Goal: Transaction & Acquisition: Purchase product/service

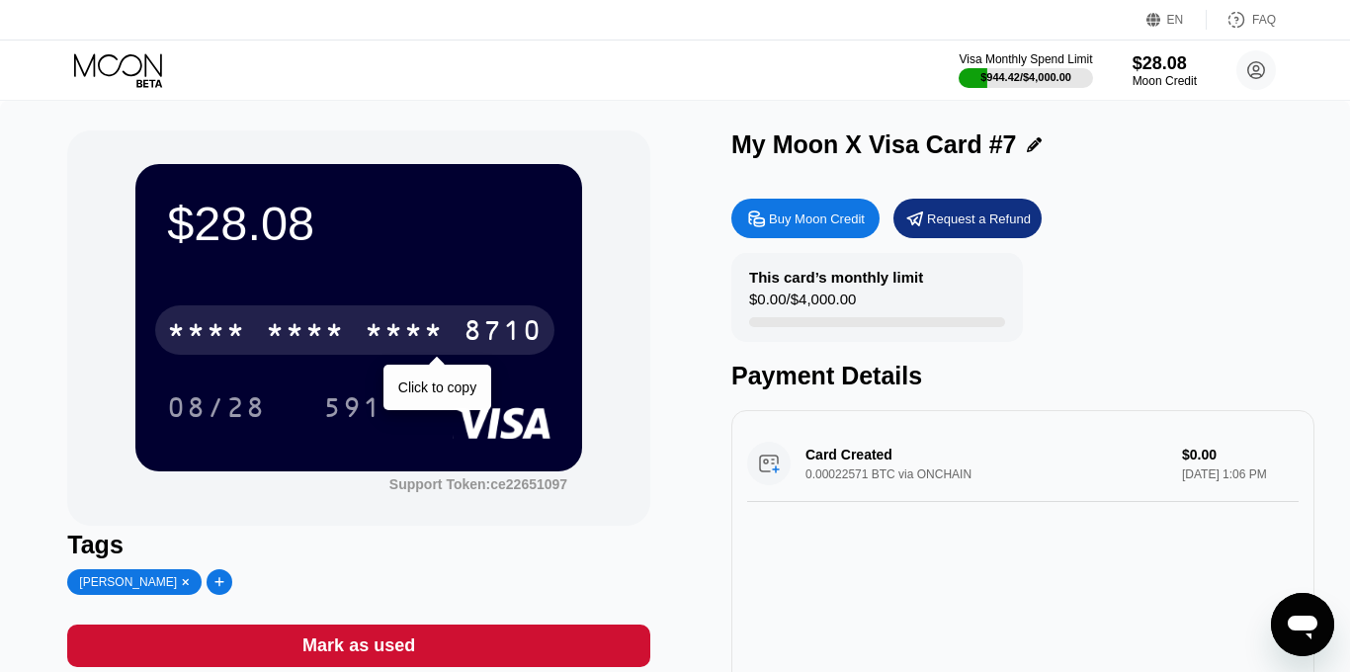
click at [426, 323] on div "* * * *" at bounding box center [404, 333] width 79 height 32
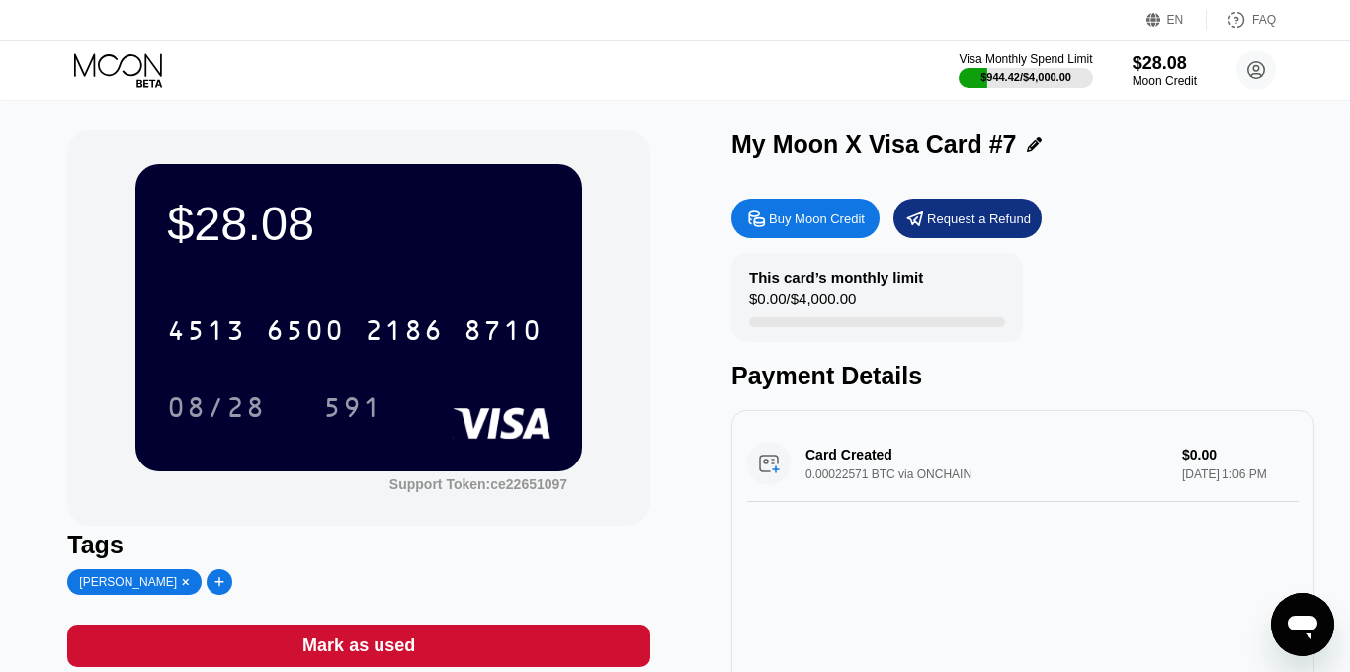
click at [614, 155] on div "$28.08 4513 6500 2186 8710 08/28 591 Support Token: ce22651097" at bounding box center [358, 327] width 583 height 395
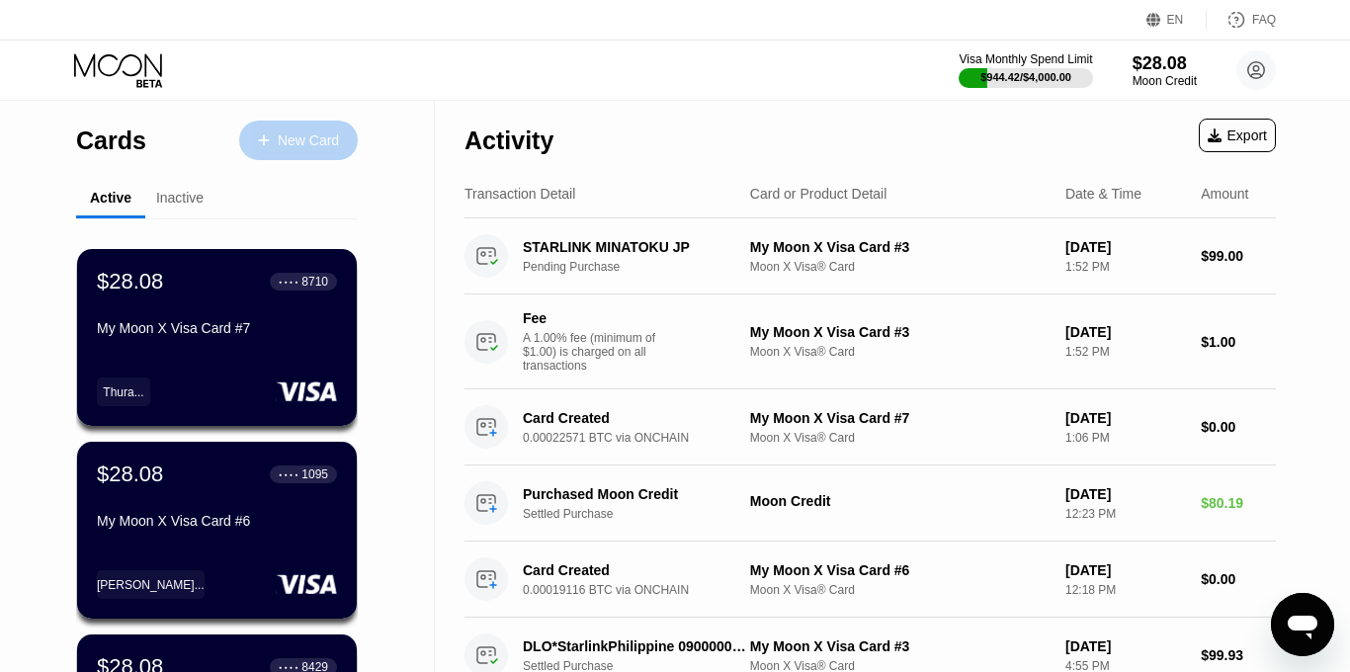
click at [287, 142] on div "New Card" at bounding box center [308, 140] width 61 height 17
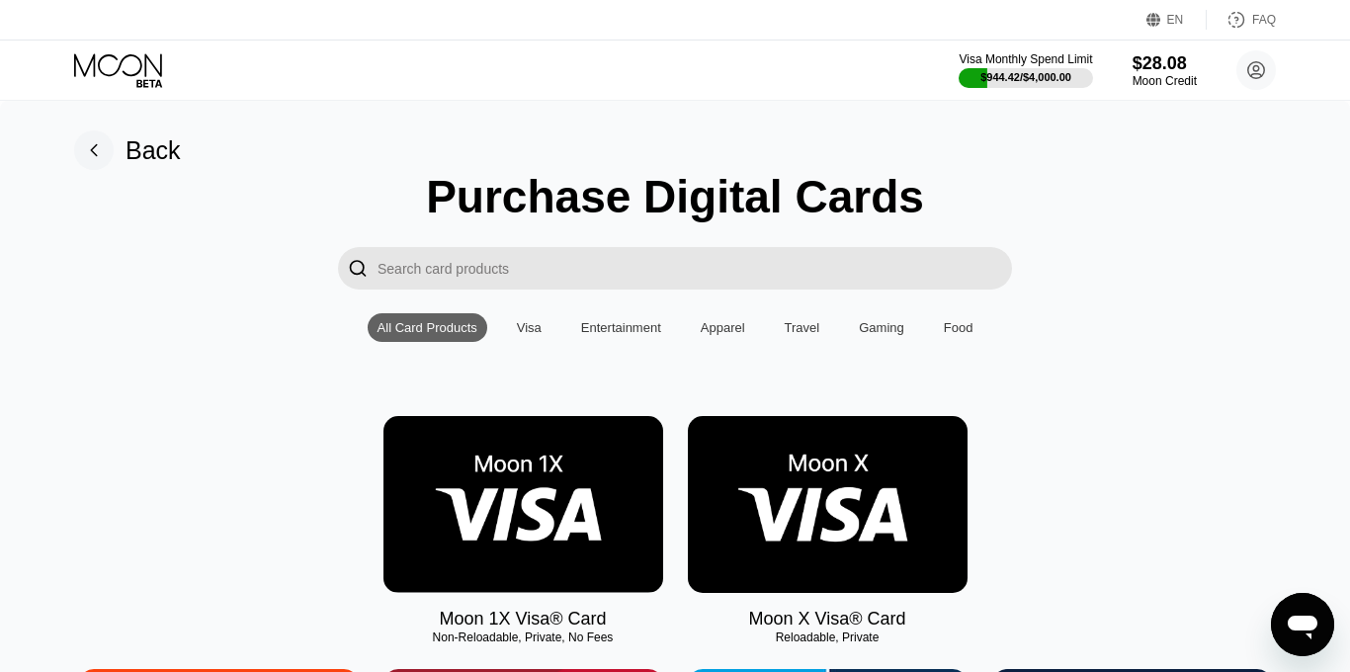
click at [869, 493] on img at bounding box center [828, 504] width 280 height 177
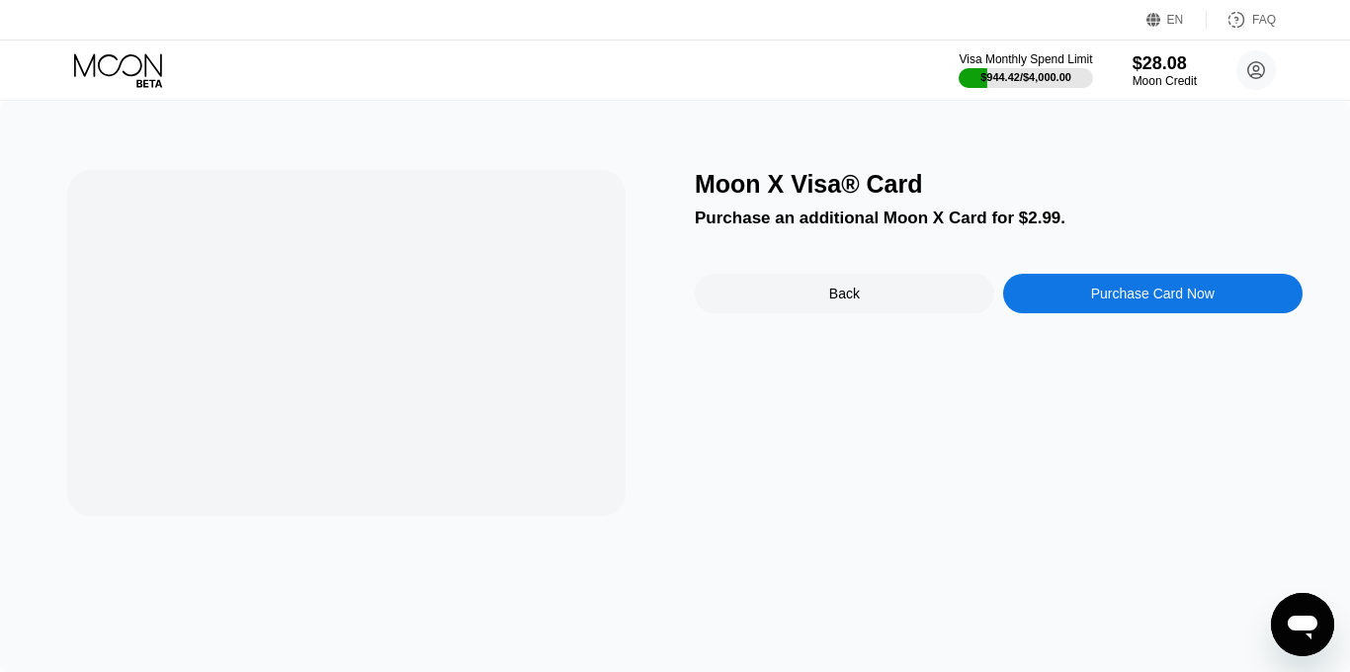
click at [869, 493] on div "Moon X Visa® Card Purchase an additional Moon X Card for $2.99. Back Purchase C…" at bounding box center [999, 343] width 608 height 346
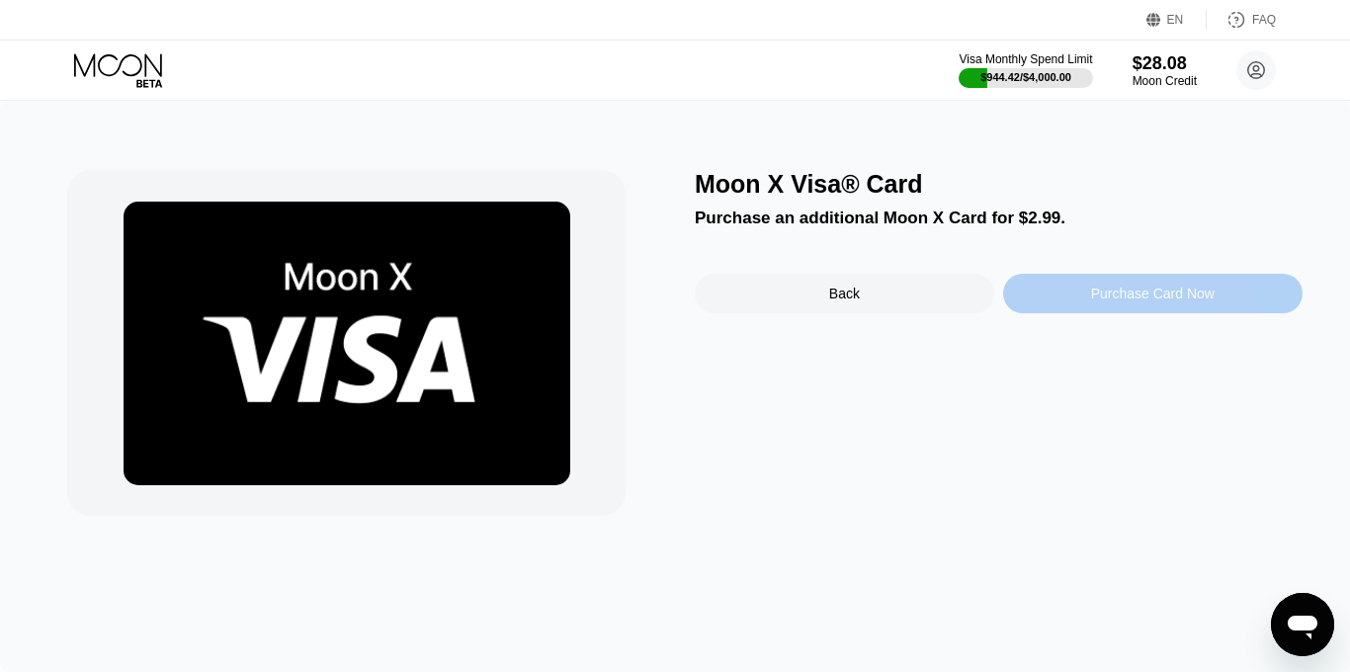
click at [1048, 290] on div "Purchase Card Now" at bounding box center [1152, 294] width 299 height 40
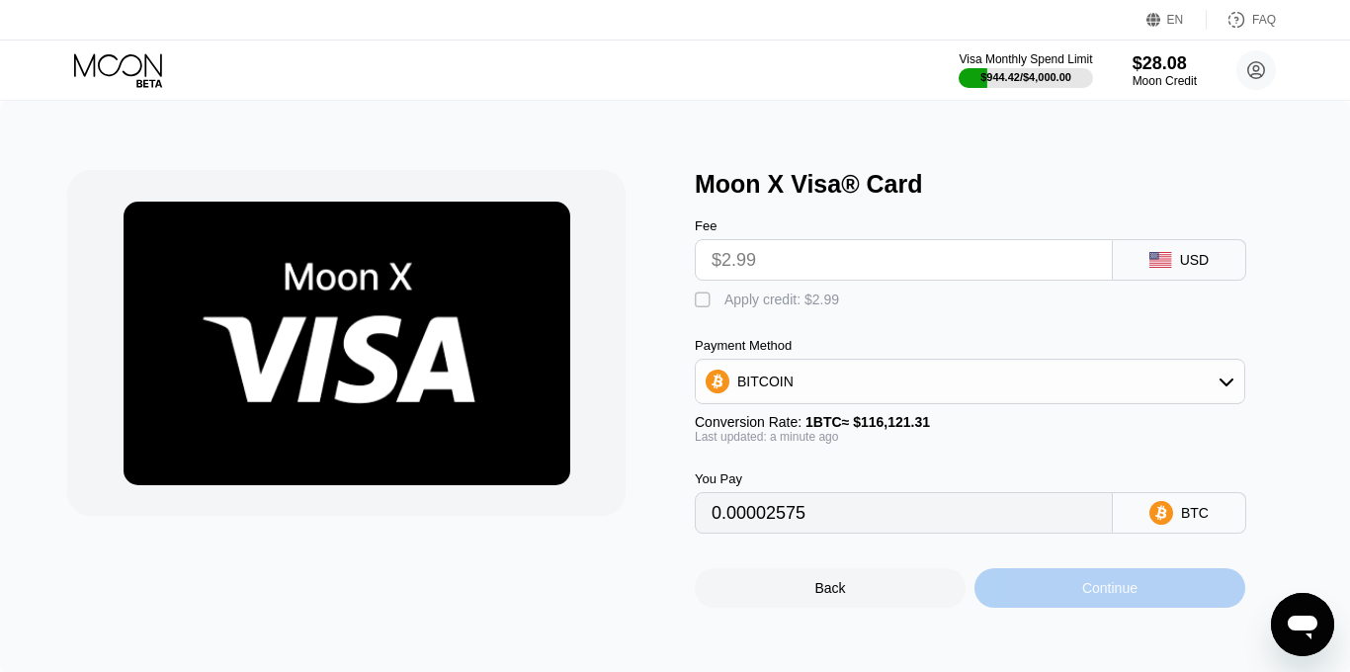
click at [1095, 590] on div "Continue" at bounding box center [1109, 588] width 55 height 16
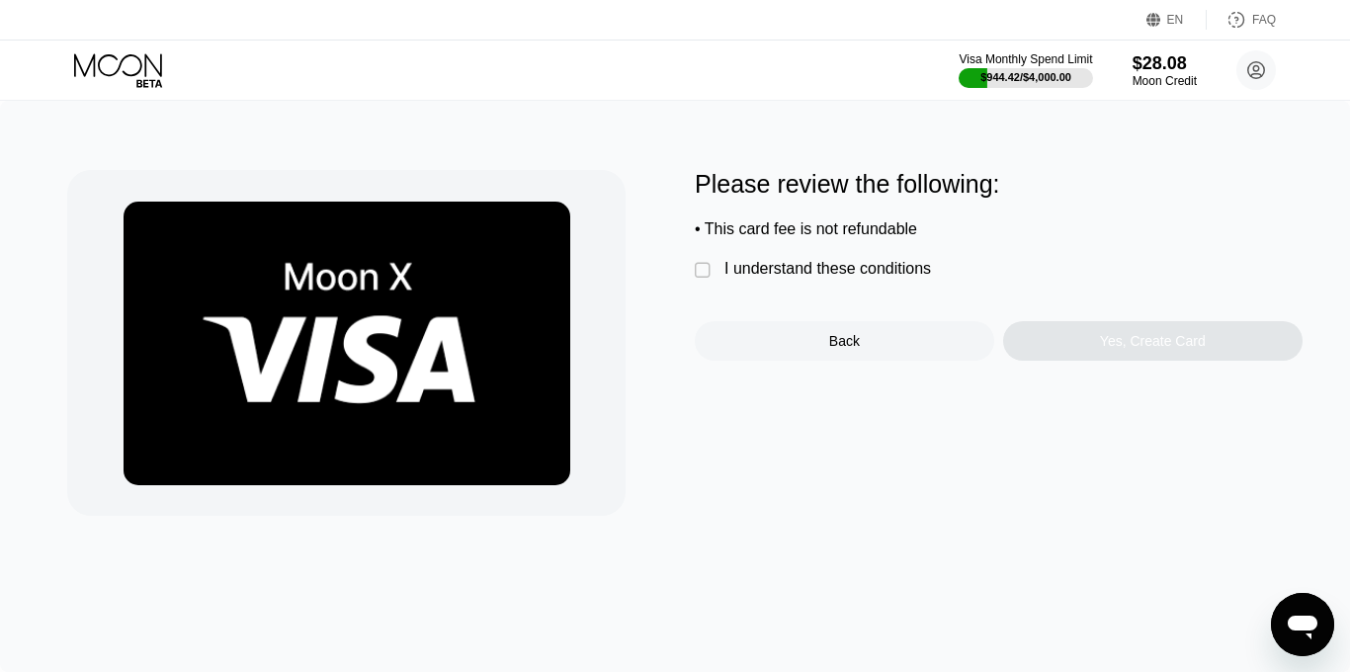
click at [773, 269] on div "I understand these conditions" at bounding box center [827, 269] width 206 height 18
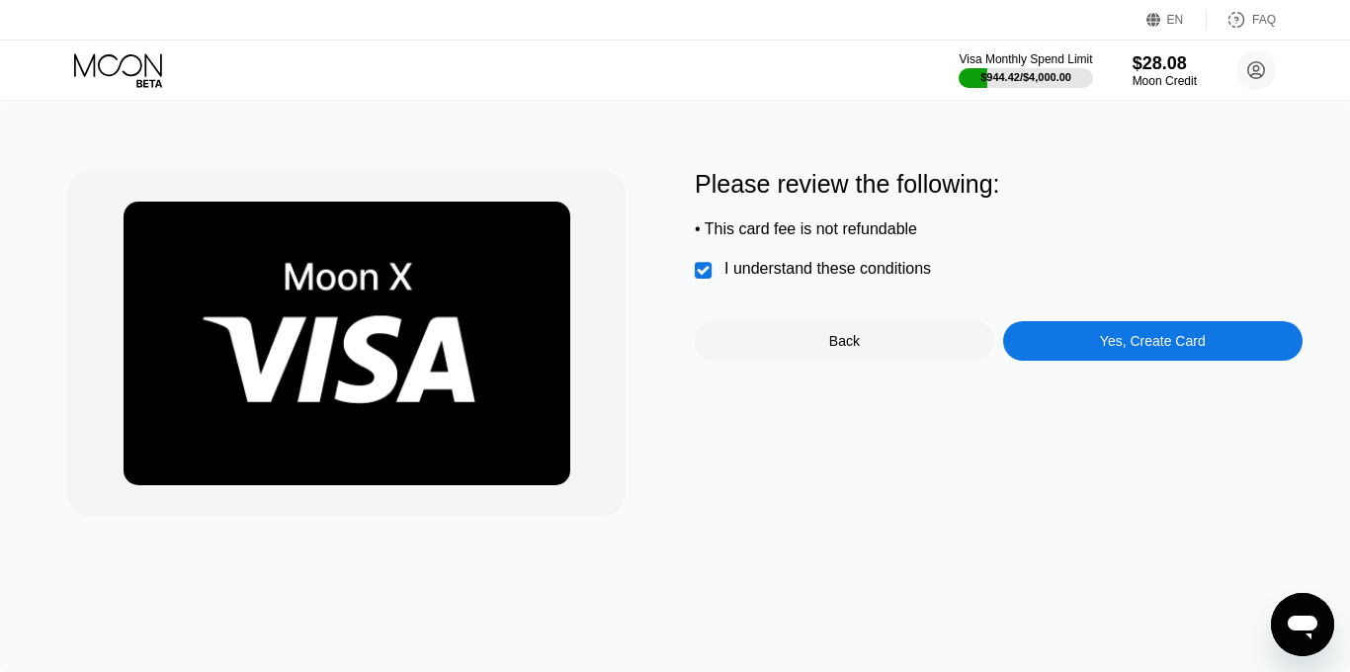
click at [1087, 346] on div "Yes, Create Card" at bounding box center [1152, 341] width 299 height 40
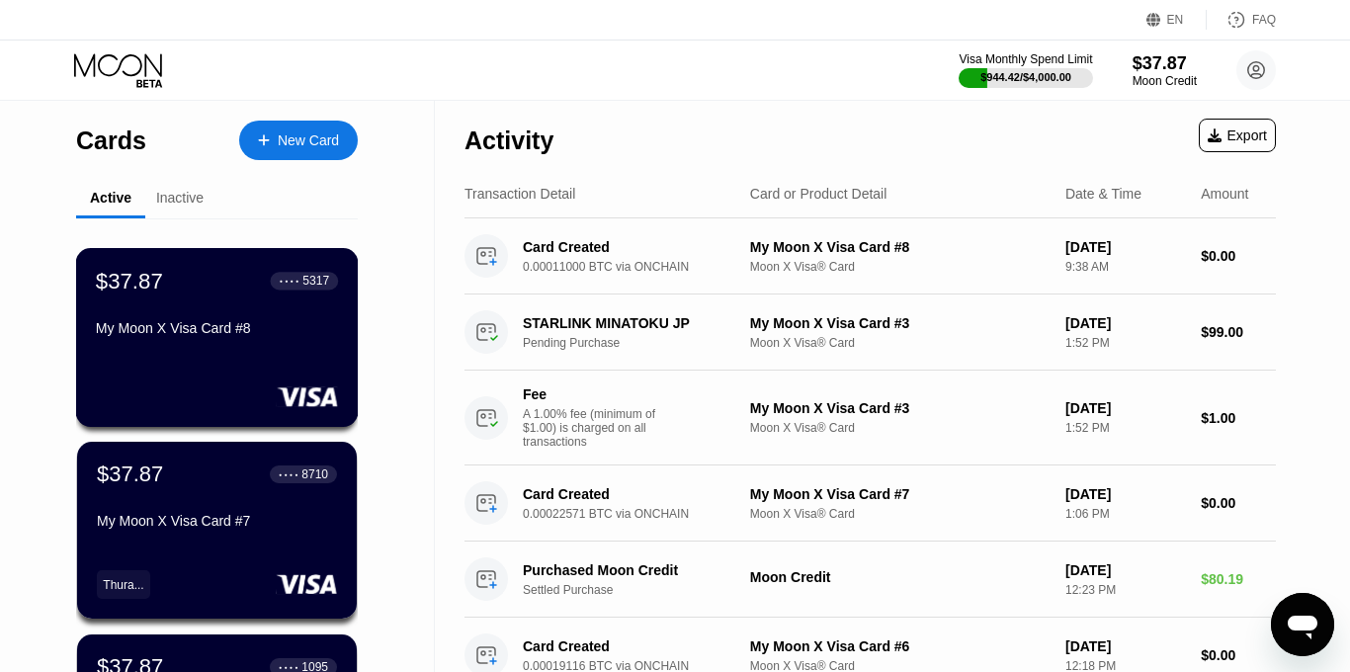
click at [333, 347] on div "$37.87 ● ● ● ● 5317 My Moon X Visa Card #8" at bounding box center [217, 337] width 283 height 179
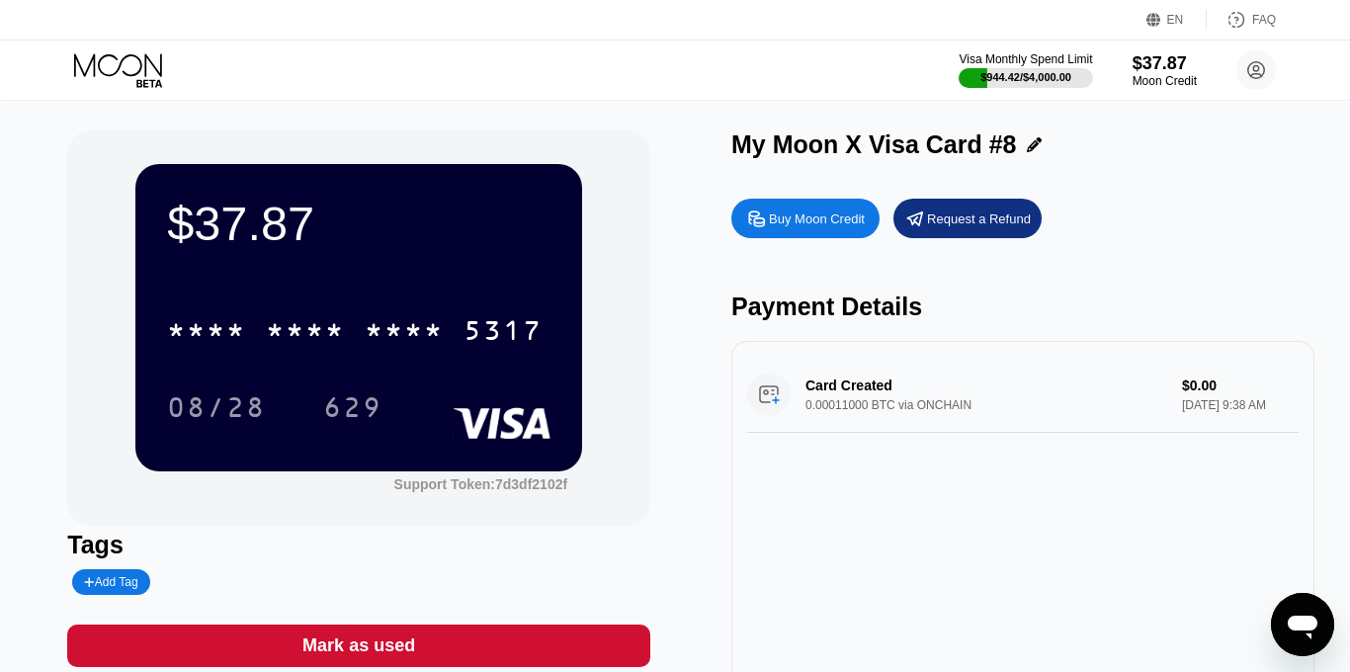
click at [132, 585] on div "Add Tag" at bounding box center [110, 582] width 53 height 14
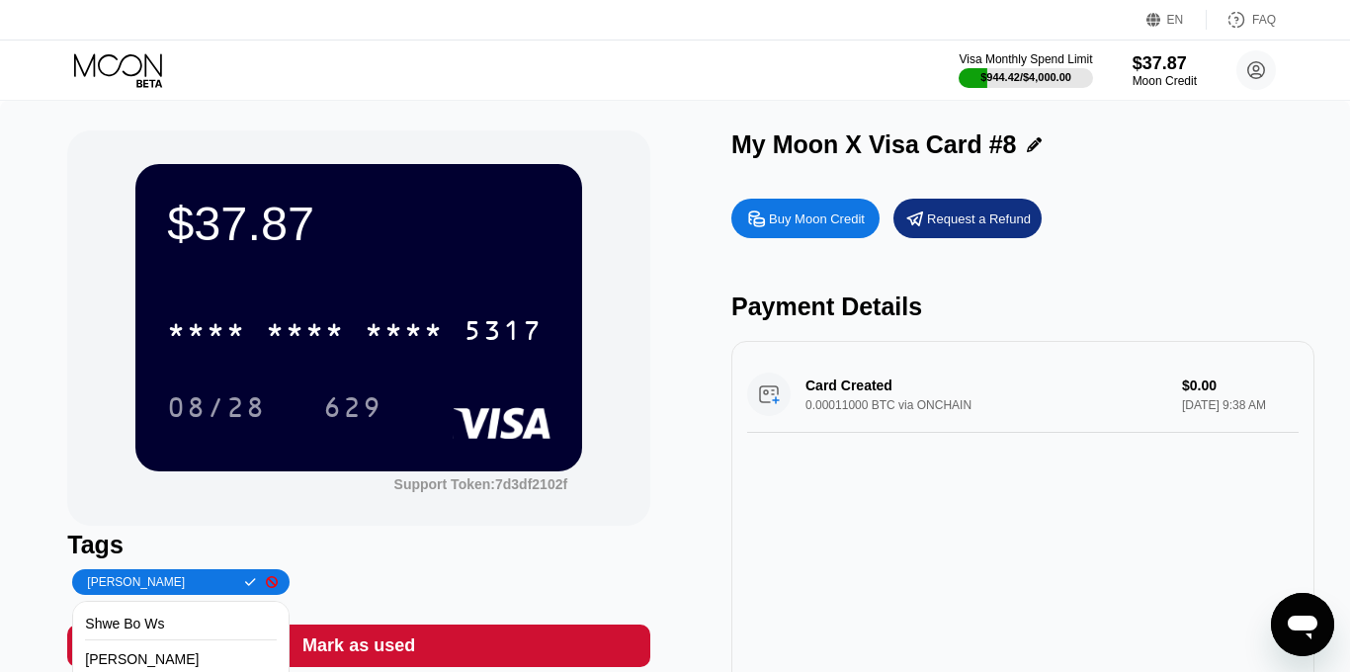
type input "[PERSON_NAME]"
click at [245, 585] on icon at bounding box center [250, 582] width 11 height 12
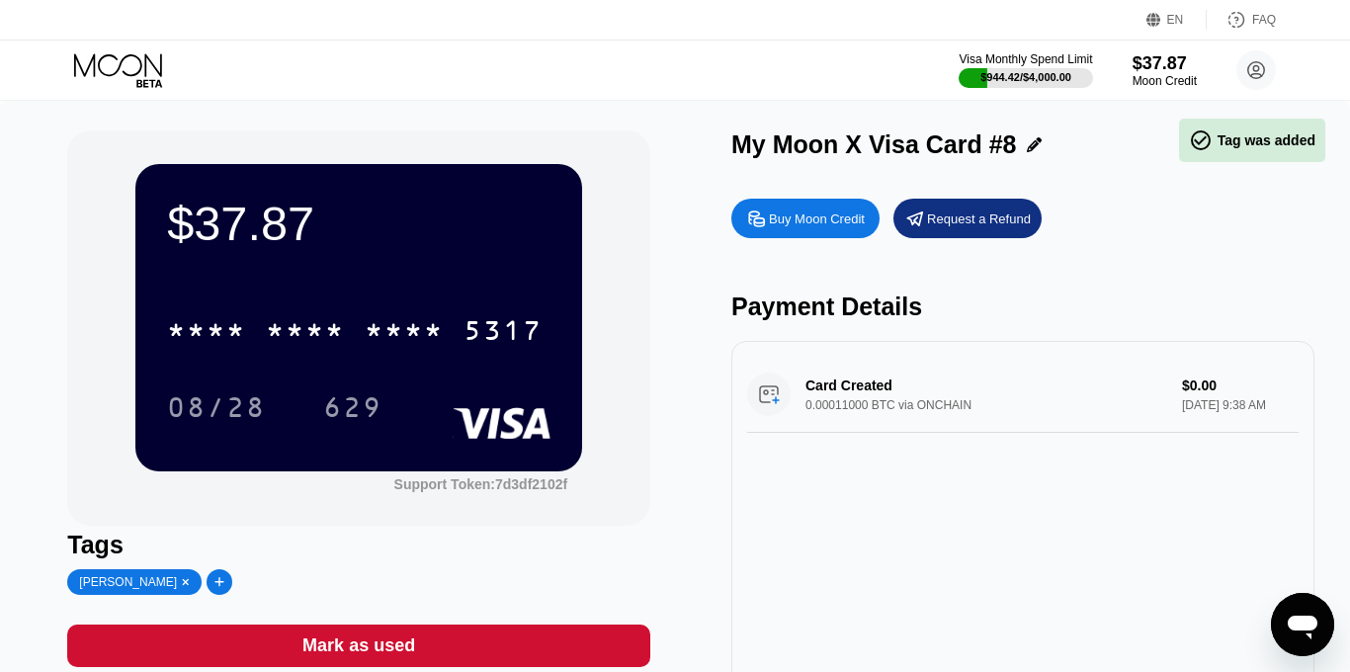
click at [824, 212] on div "Buy Moon Credit" at bounding box center [817, 218] width 96 height 17
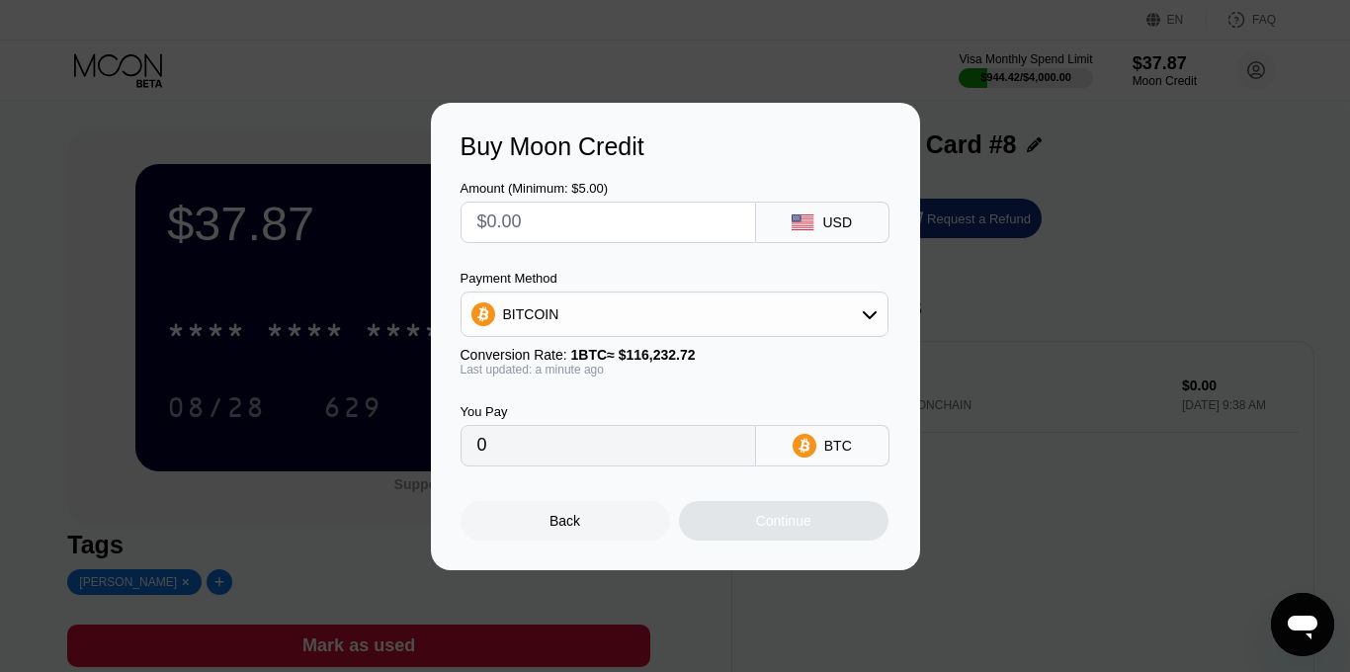
click at [861, 303] on div "BITCOIN" at bounding box center [674, 314] width 426 height 40
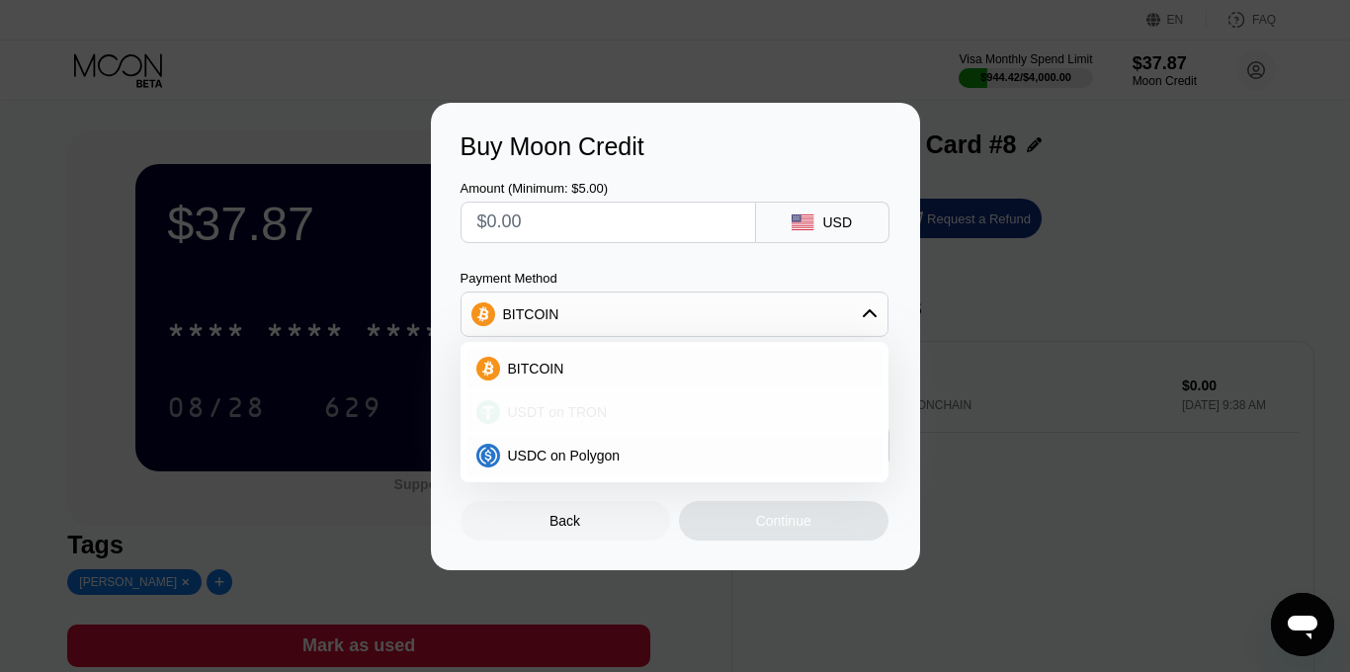
click at [748, 396] on div "USDT on TRON" at bounding box center [674, 412] width 416 height 40
type input "0.00"
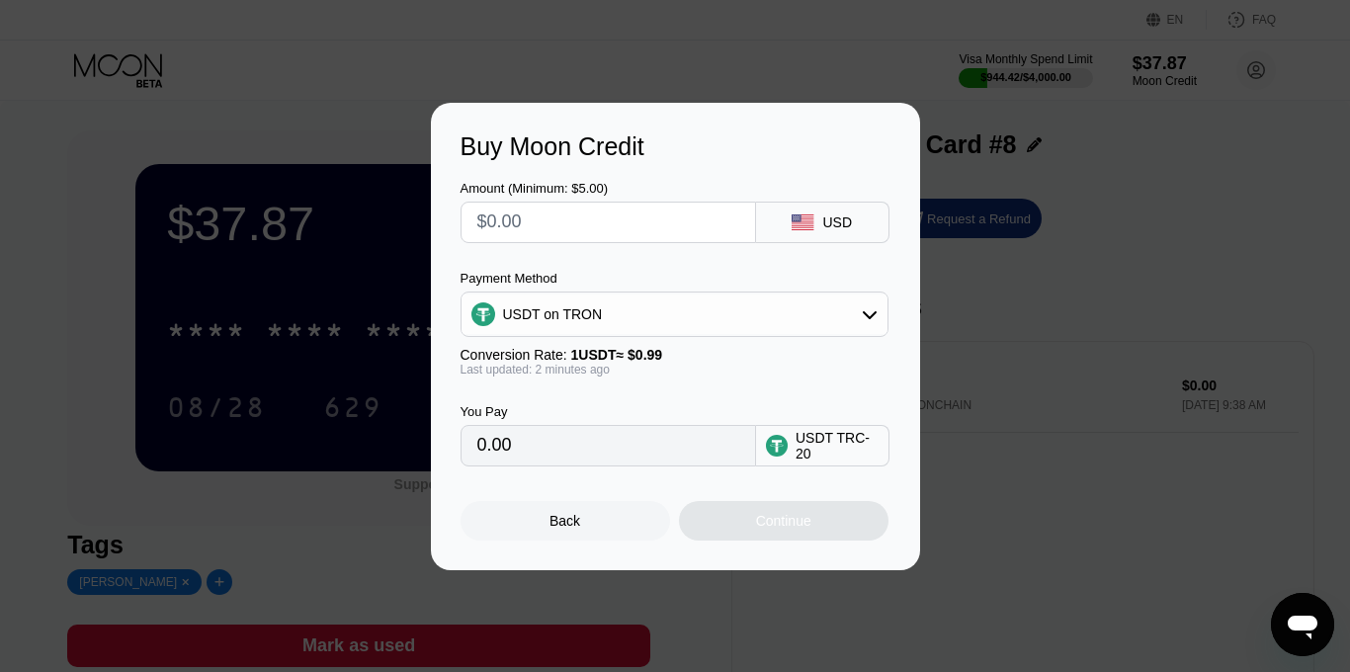
click at [661, 464] on input "0.00" at bounding box center [608, 446] width 262 height 40
click at [631, 448] on input "0.00" at bounding box center [608, 446] width 262 height 40
click at [631, 447] on input "0.00" at bounding box center [608, 446] width 262 height 40
click at [580, 227] on input "text" at bounding box center [608, 223] width 262 height 40
type input "$7"
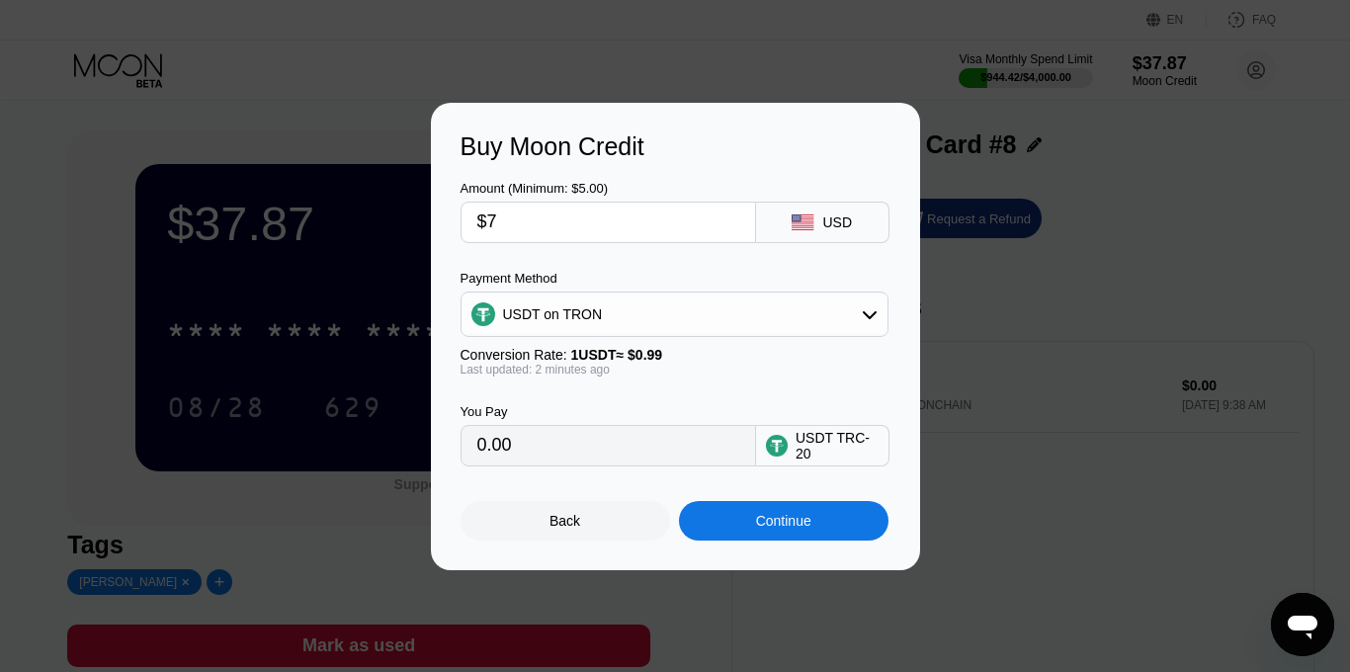
type input "7.07"
type input "$70"
type input "70.71"
type input "$70"
click at [744, 533] on div "Continue" at bounding box center [783, 521] width 209 height 40
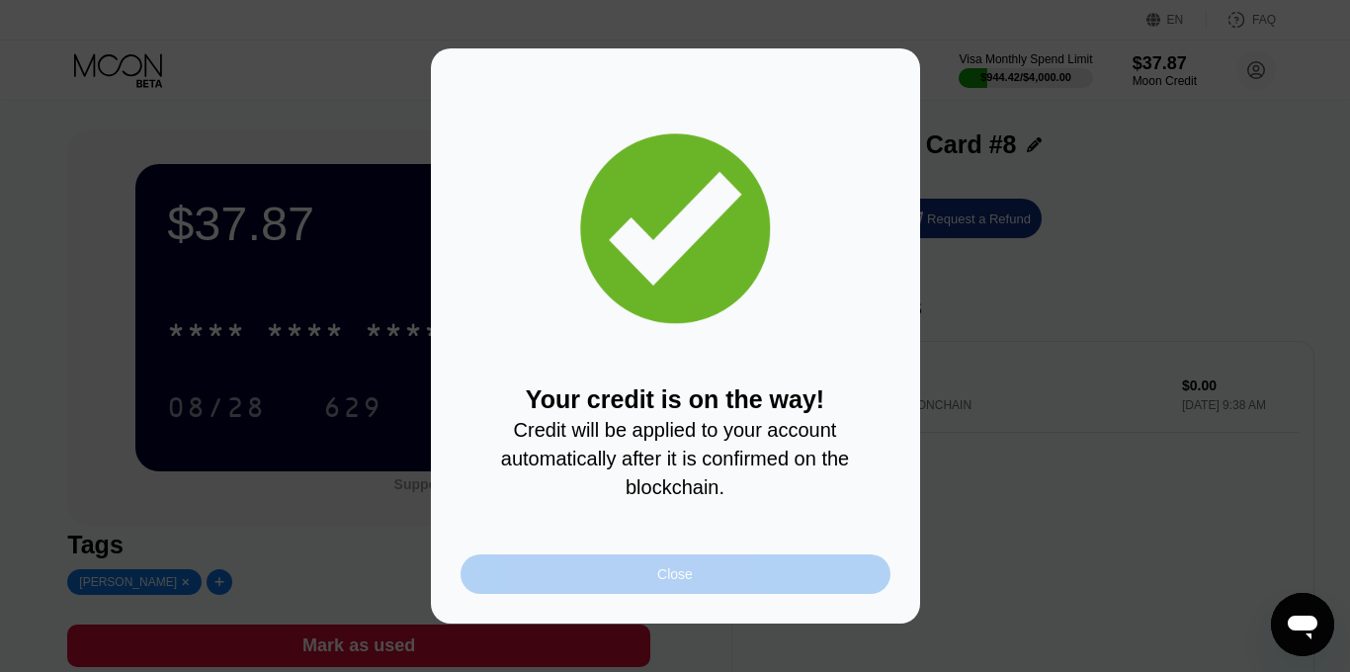
click at [740, 572] on div "Close" at bounding box center [675, 574] width 430 height 40
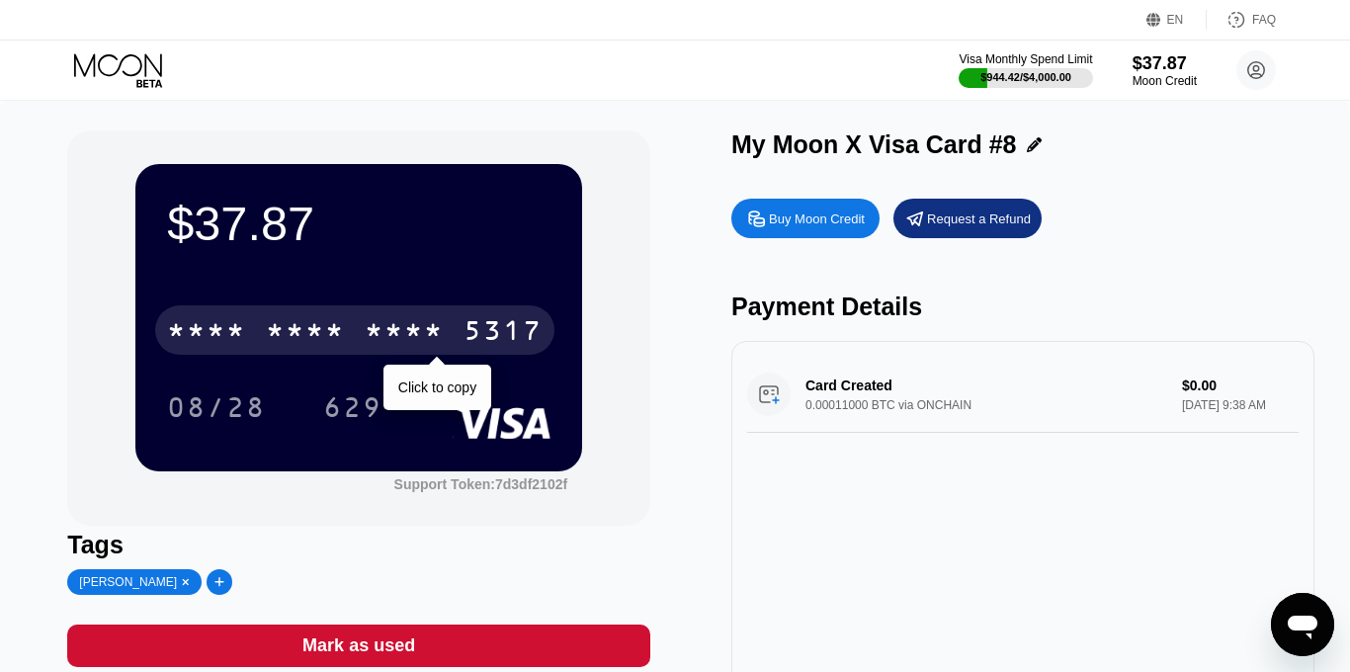
click at [449, 335] on div "* * * * * * * * * * * * 5317" at bounding box center [354, 329] width 399 height 49
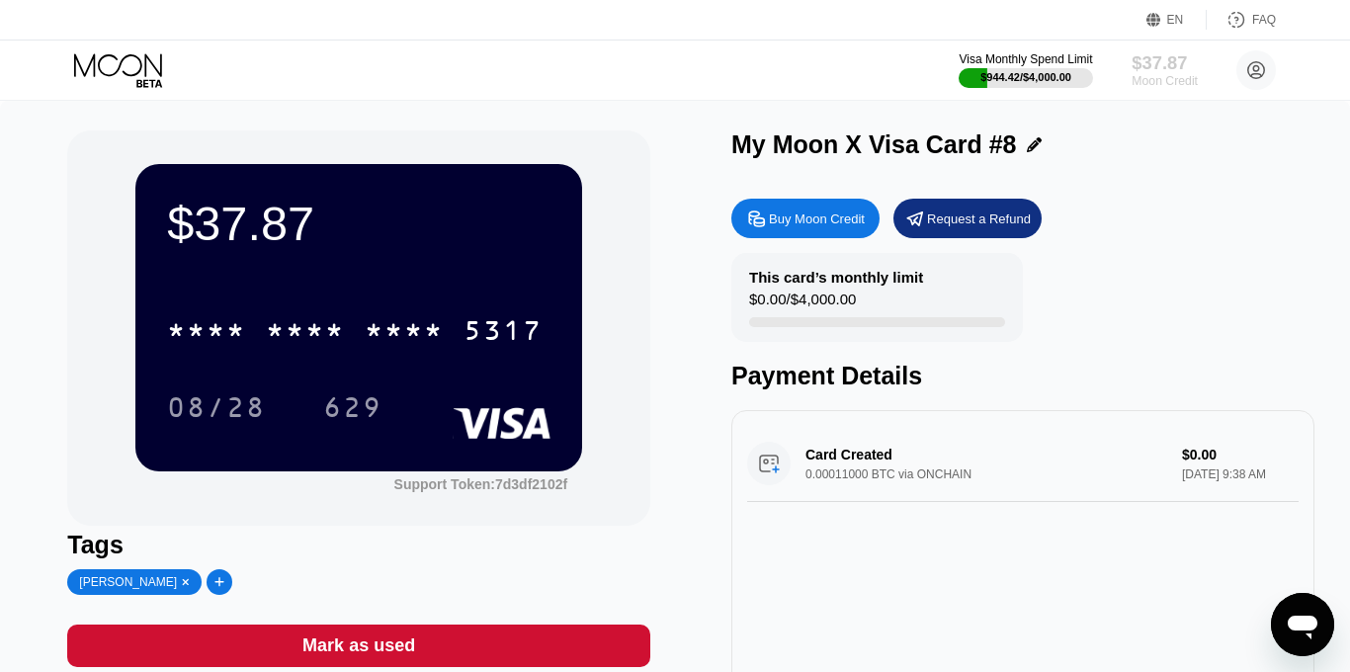
click at [1141, 77] on div "Moon Credit" at bounding box center [1164, 81] width 66 height 14
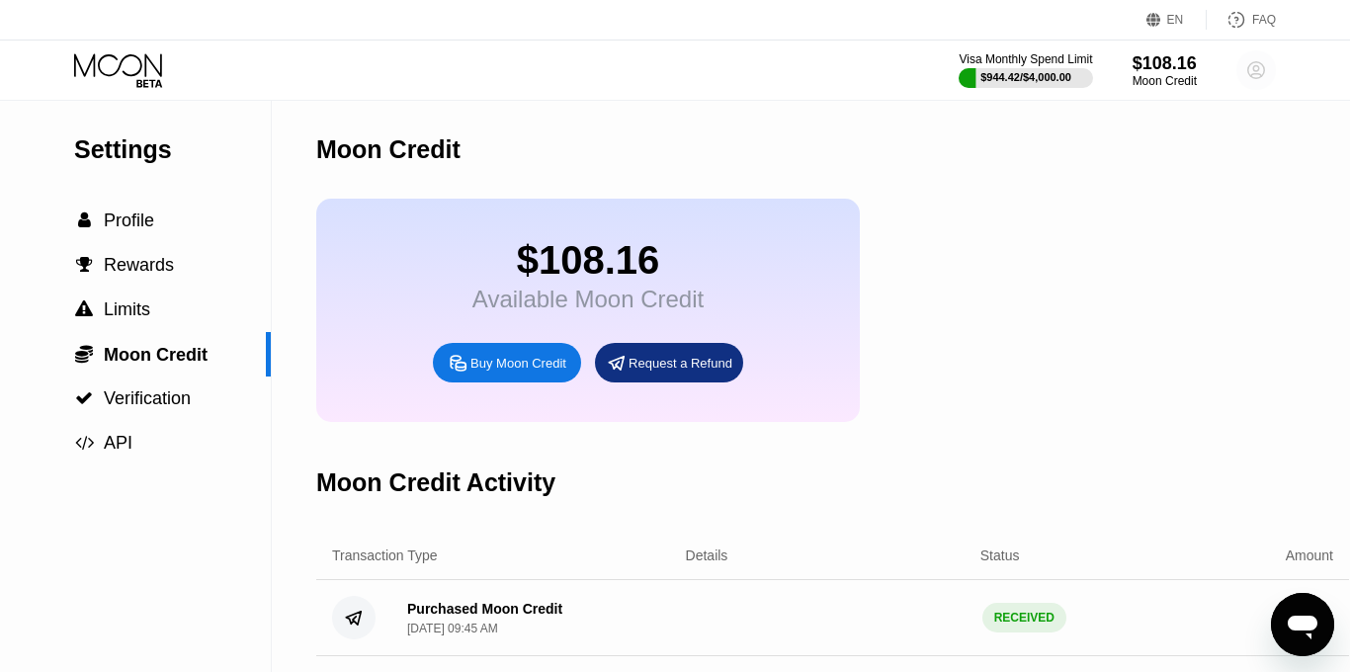
click at [1258, 68] on icon at bounding box center [1256, 70] width 11 height 11
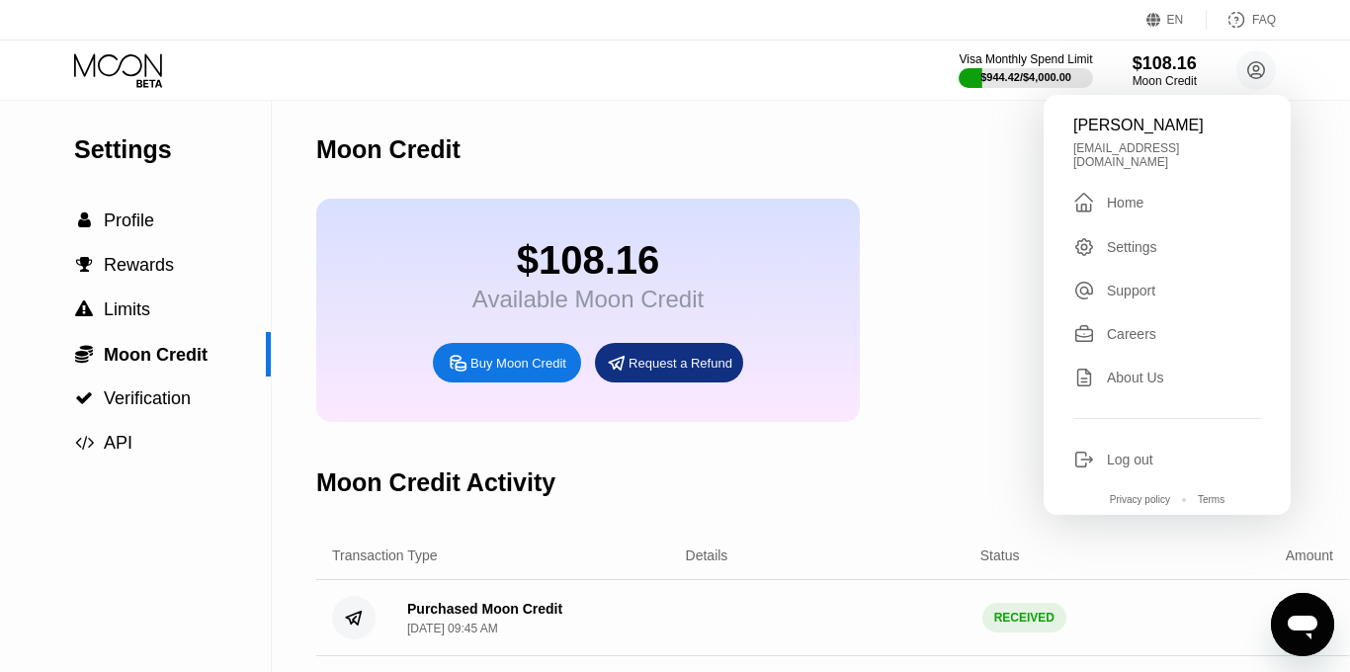
click at [1139, 191] on div " Home" at bounding box center [1167, 203] width 188 height 24
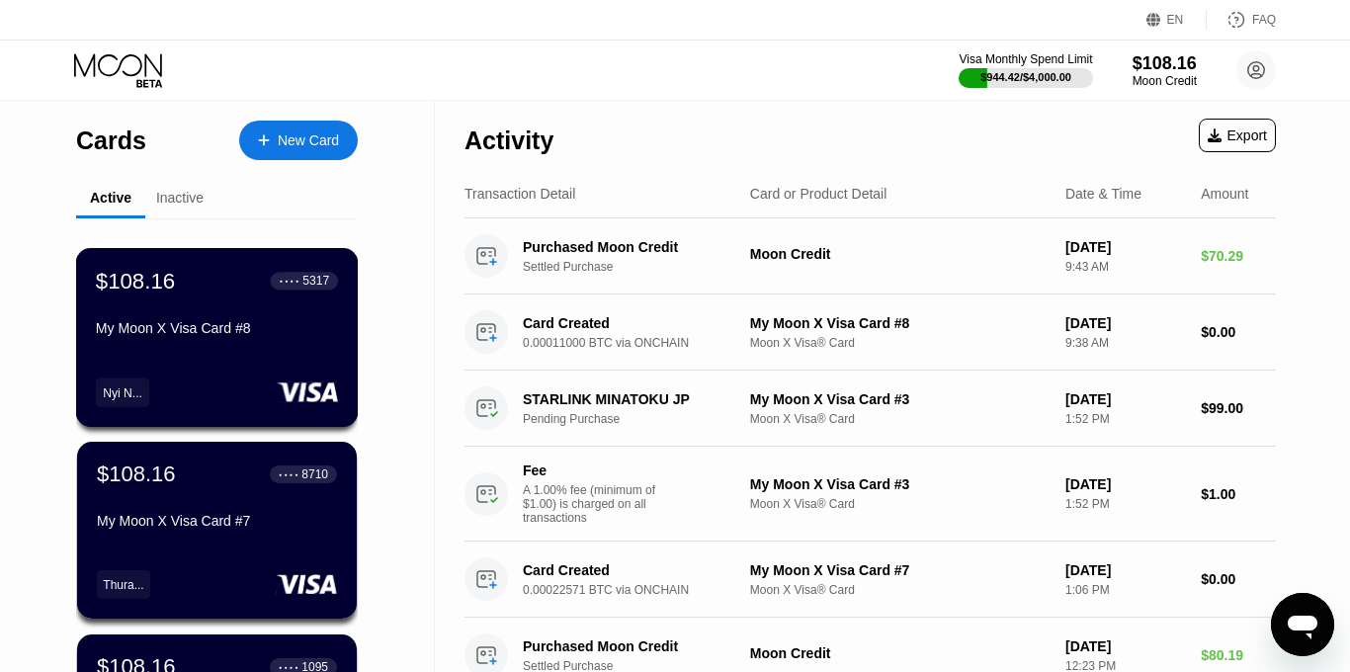
click at [268, 324] on div "My Moon X Visa Card #8" at bounding box center [217, 328] width 242 height 16
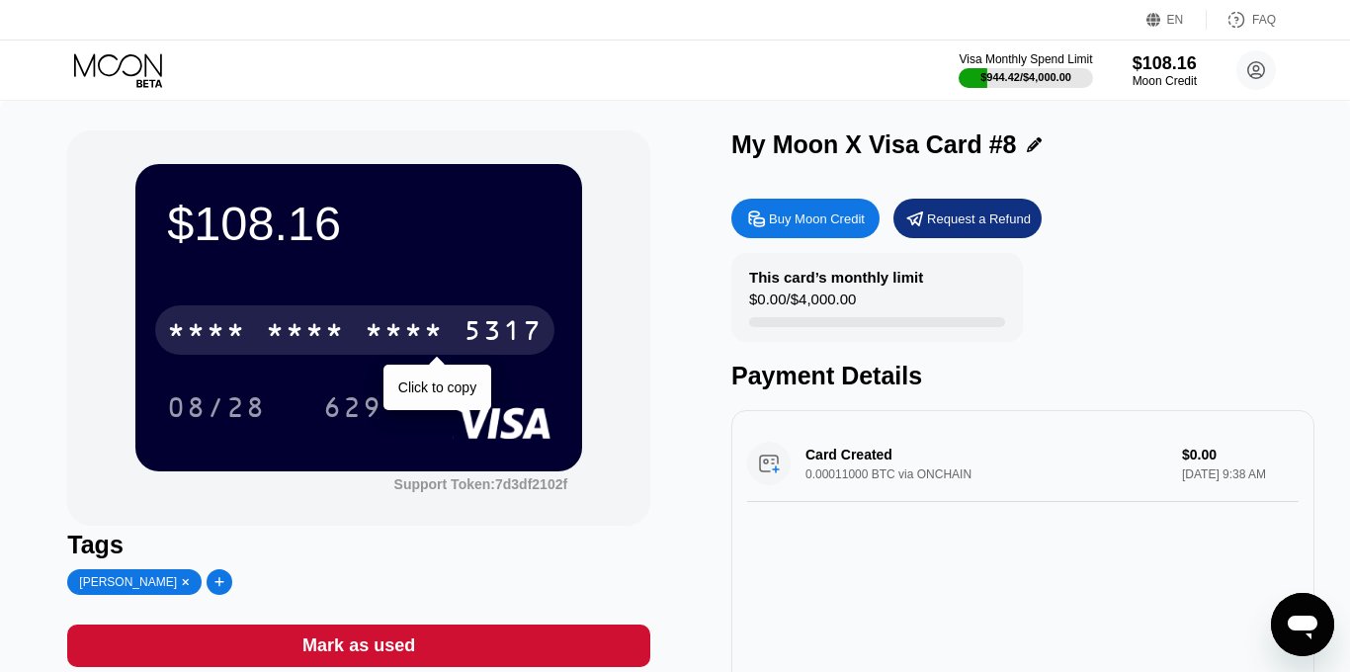
click at [246, 329] on div "* * * * * * * * * * * * 5317" at bounding box center [354, 329] width 399 height 49
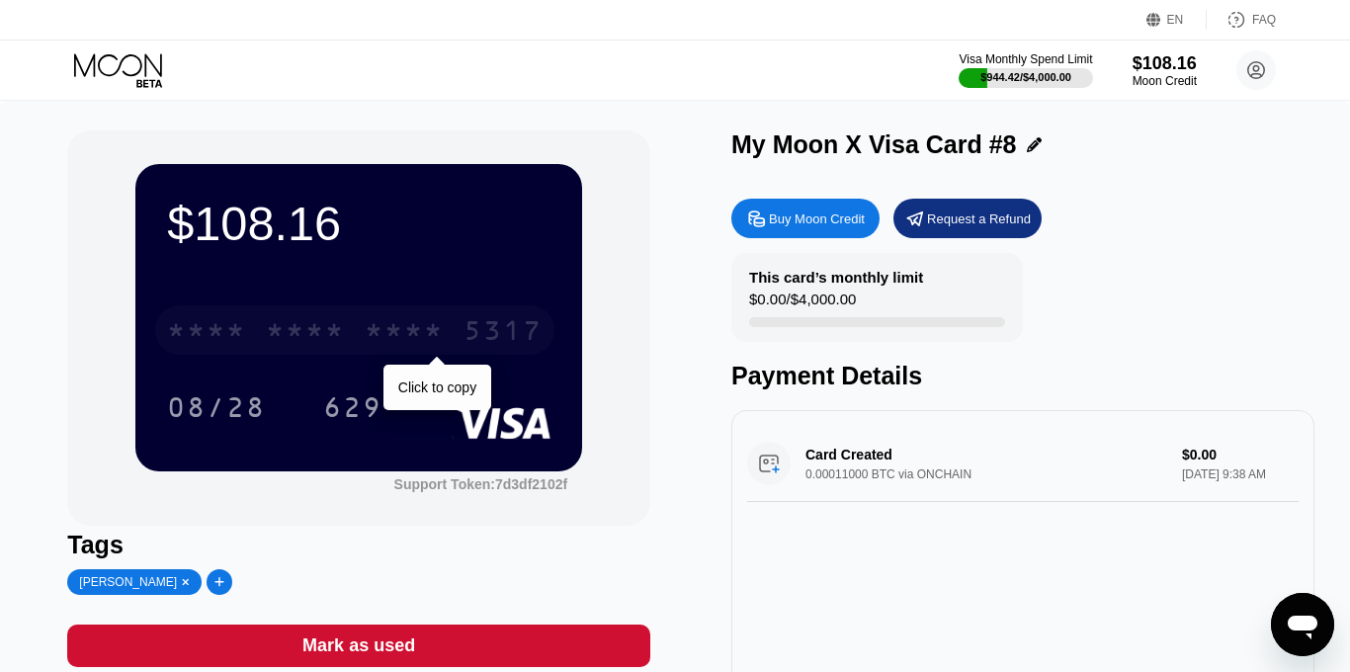
click at [328, 338] on div "* * * *" at bounding box center [305, 333] width 79 height 32
